Goal: Book appointment/travel/reservation

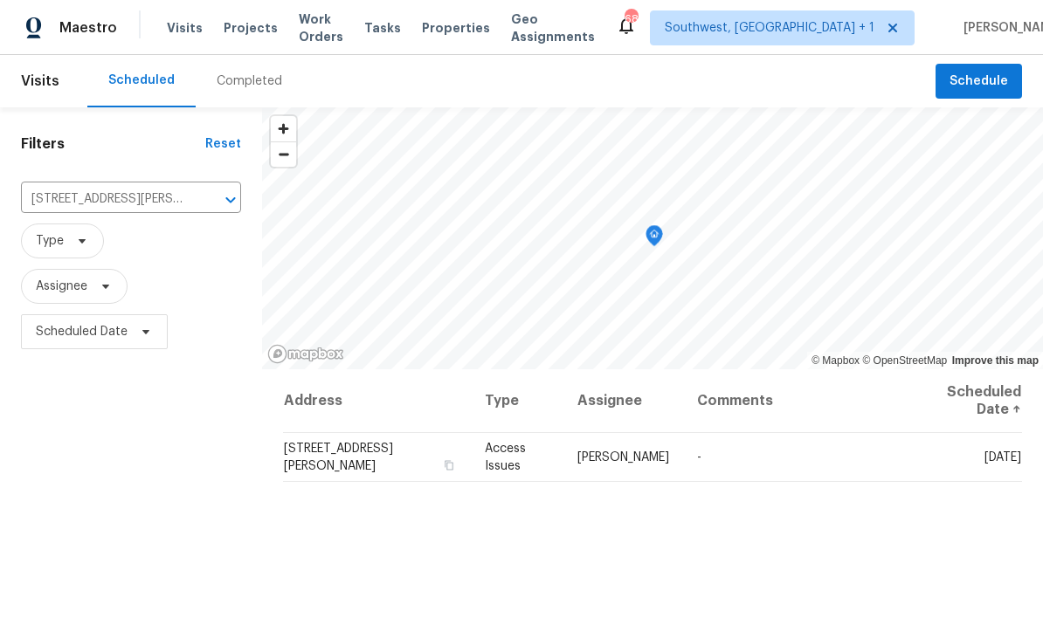
click at [79, 197] on input "[STREET_ADDRESS][PERSON_NAME]" at bounding box center [106, 199] width 171 height 27
type input "507 circle"
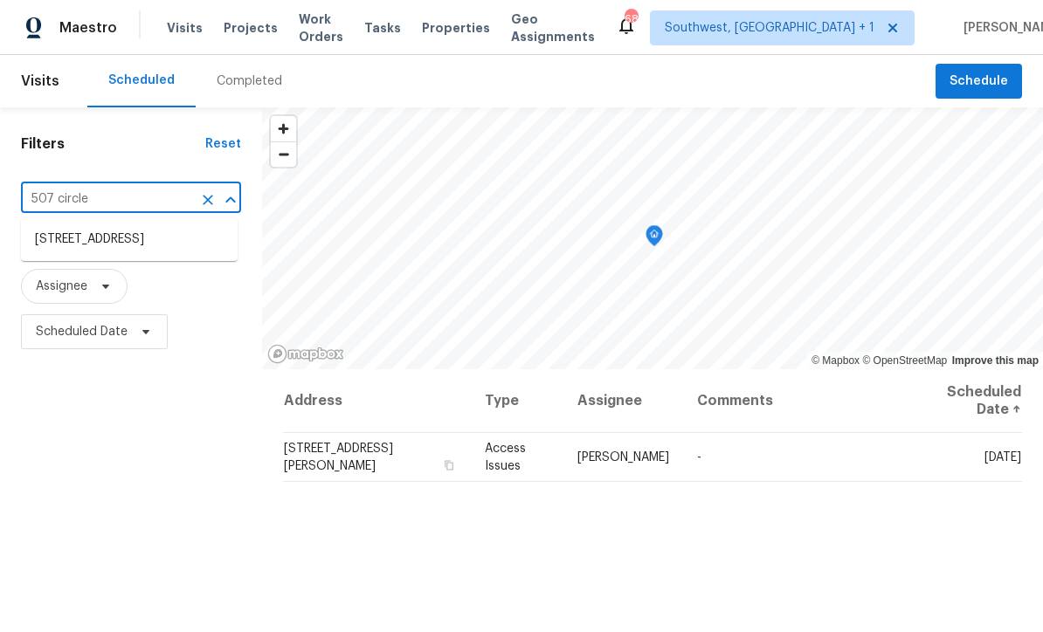
click at [77, 244] on li "[STREET_ADDRESS]" at bounding box center [129, 239] width 217 height 29
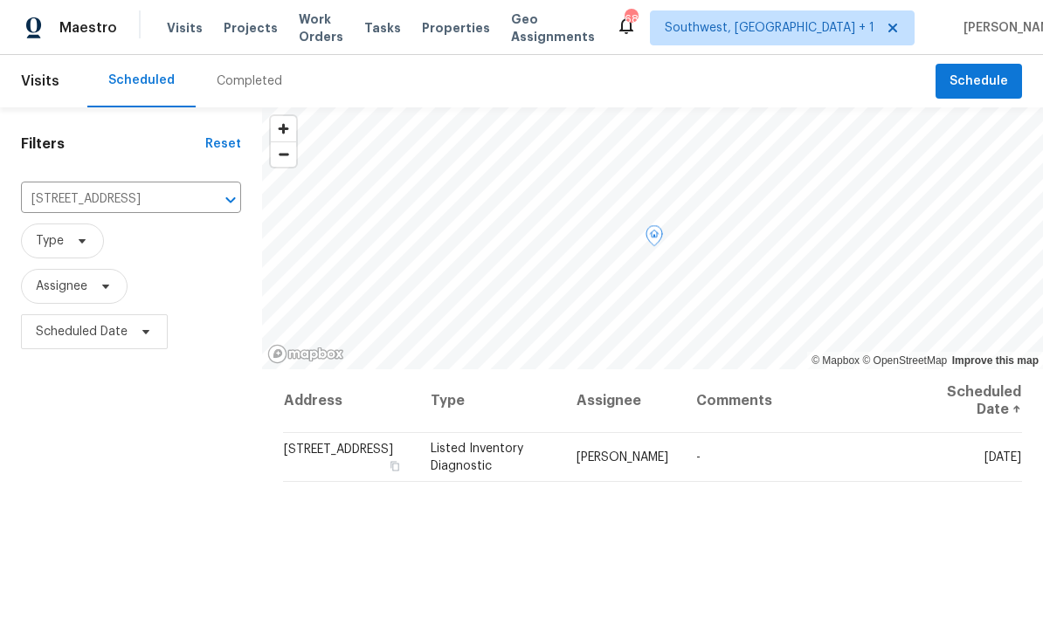
click at [0, 0] on icon at bounding box center [0, 0] width 0 height 0
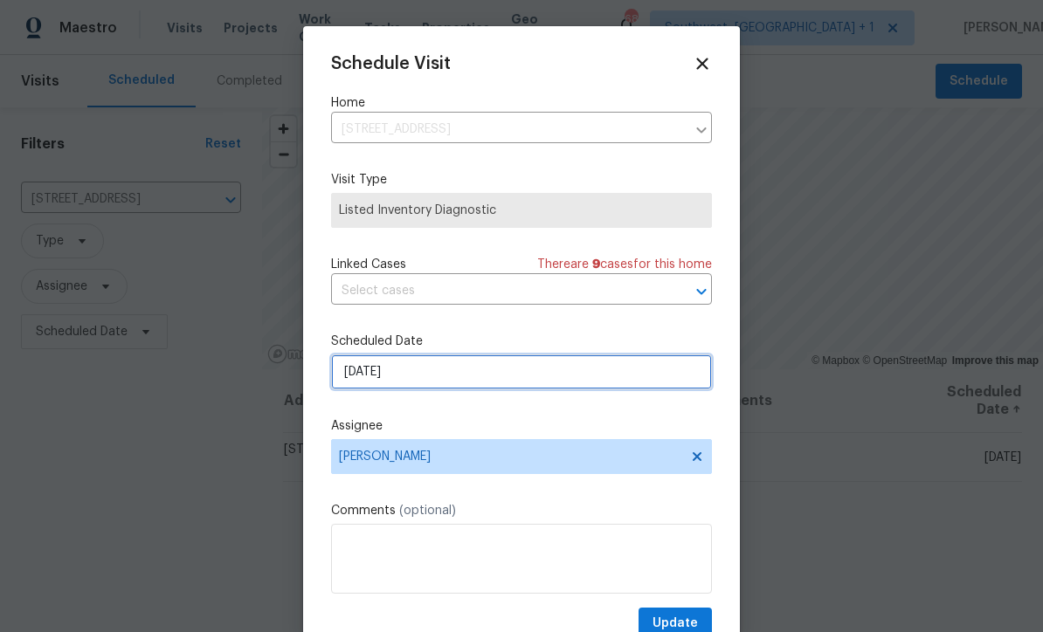
click at [507, 381] on input "[DATE]" at bounding box center [521, 372] width 381 height 35
select select "8"
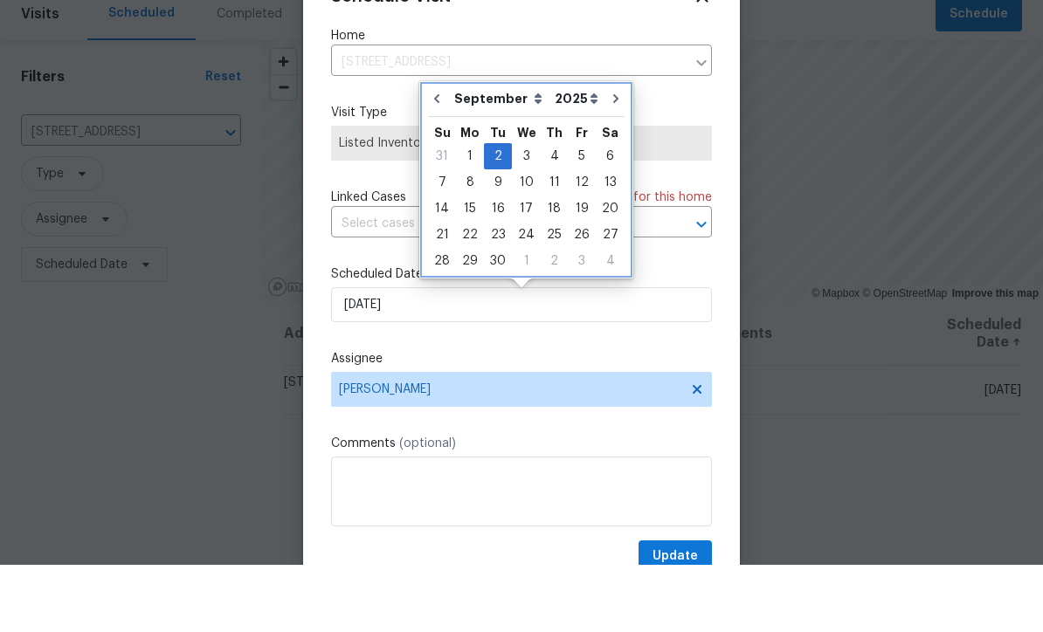
click at [442, 159] on icon "Go to previous month" at bounding box center [437, 166] width 14 height 14
type input "[DATE]"
select select "7"
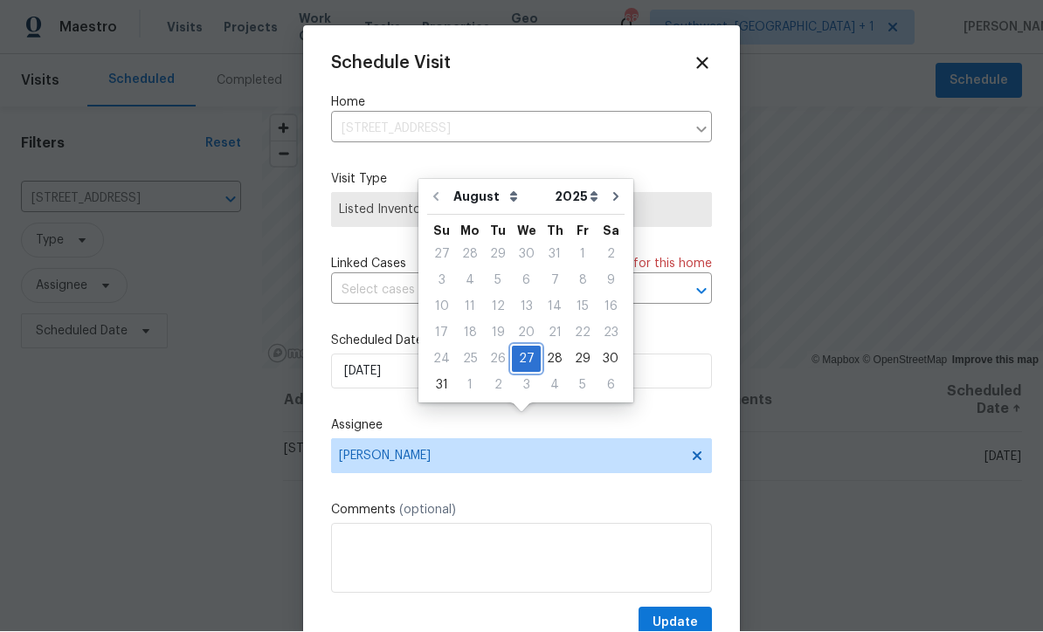
click at [520, 348] on div "27" at bounding box center [526, 360] width 29 height 24
click at [581, 503] on div "Schedule Visit Home [STREET_ADDRESS] ​ Visit Type Listed Inventory Diagnostic L…" at bounding box center [521, 347] width 381 height 586
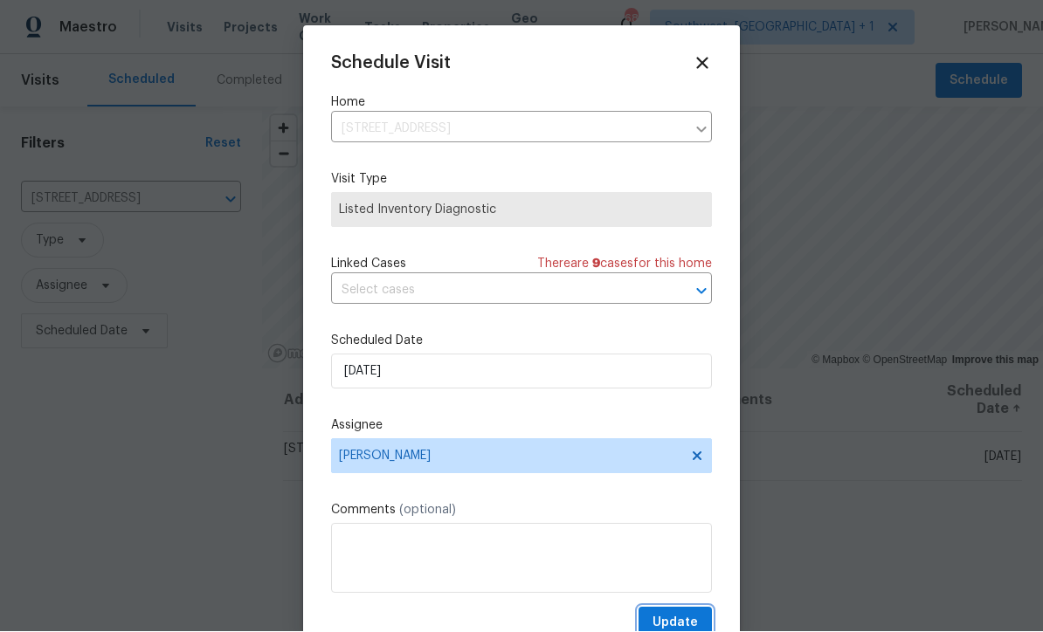
click at [679, 618] on span "Update" at bounding box center [674, 624] width 45 height 22
